Goal: Navigation & Orientation: Find specific page/section

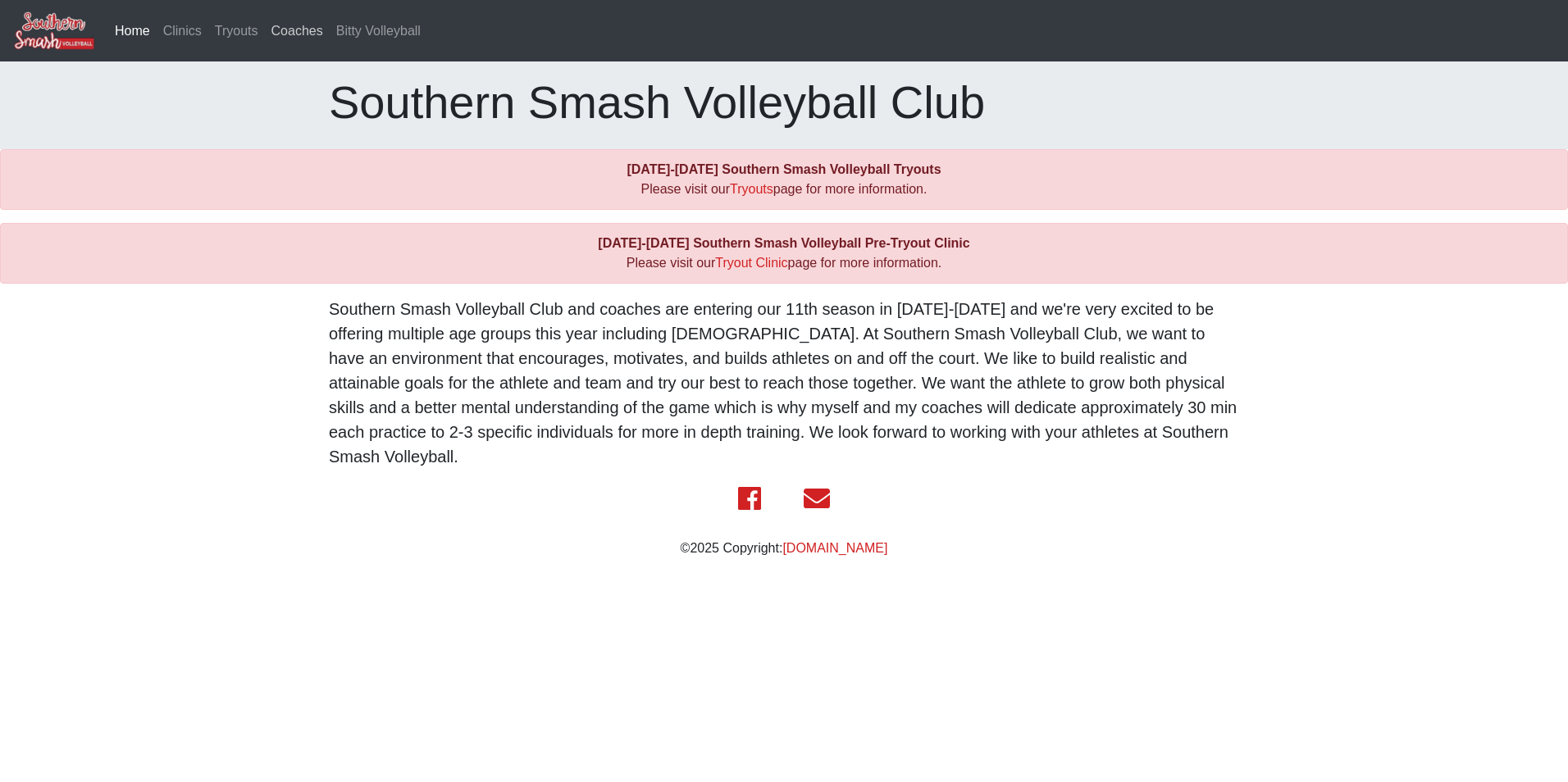
click at [291, 27] on link "Coaches" at bounding box center [297, 31] width 64 height 33
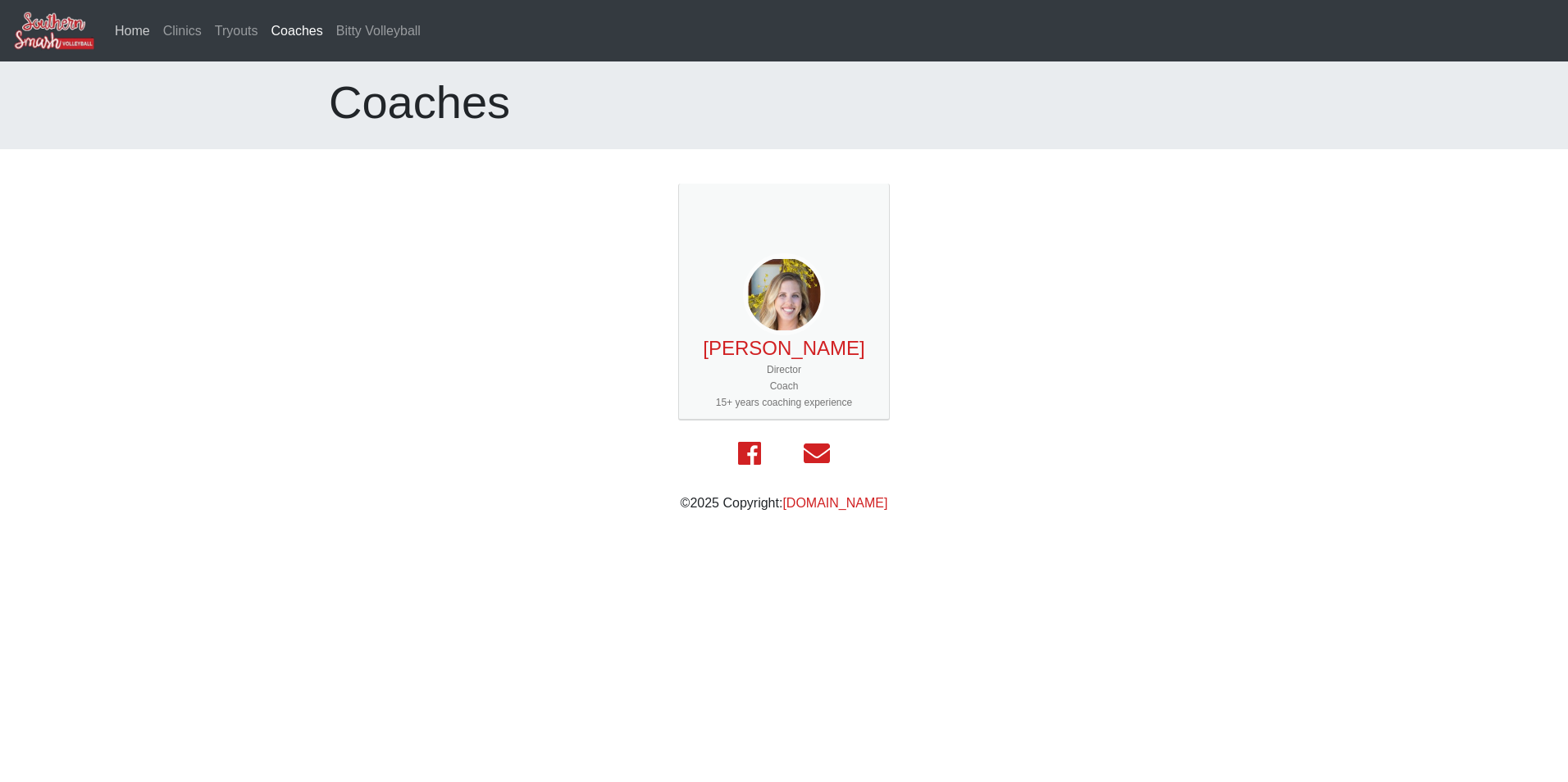
click at [140, 29] on link "Home" at bounding box center [132, 31] width 48 height 33
